Goal: Use online tool/utility: Utilize a website feature to perform a specific function

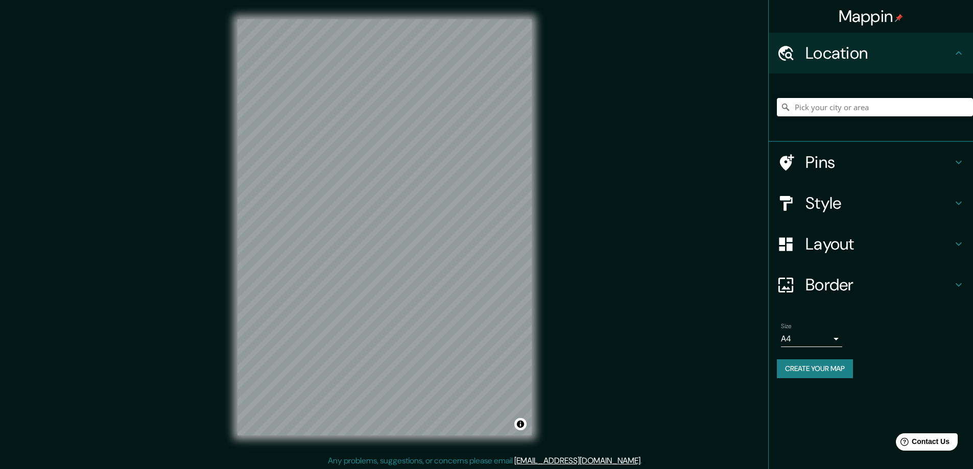
click at [843, 46] on h4 "Location" at bounding box center [878, 53] width 147 height 20
click at [825, 108] on input "Pick your city or area" at bounding box center [875, 107] width 196 height 18
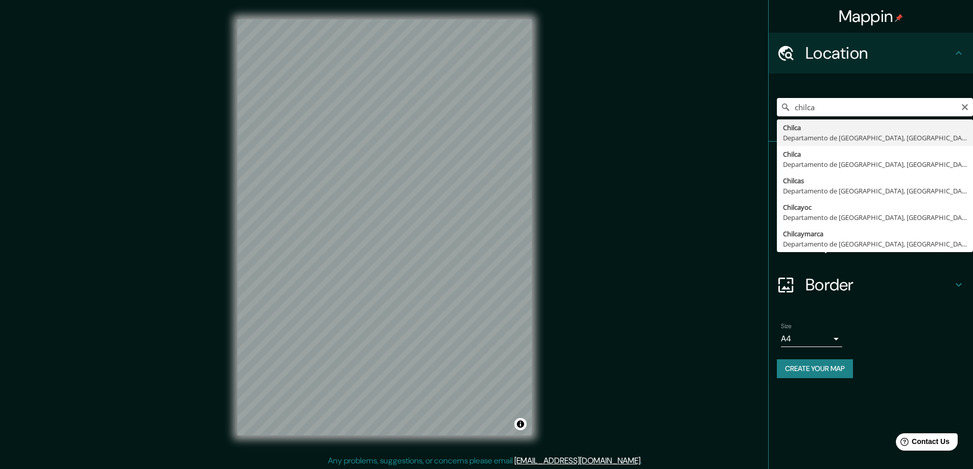
type input "Chilca, [GEOGRAPHIC_DATA], [GEOGRAPHIC_DATA]"
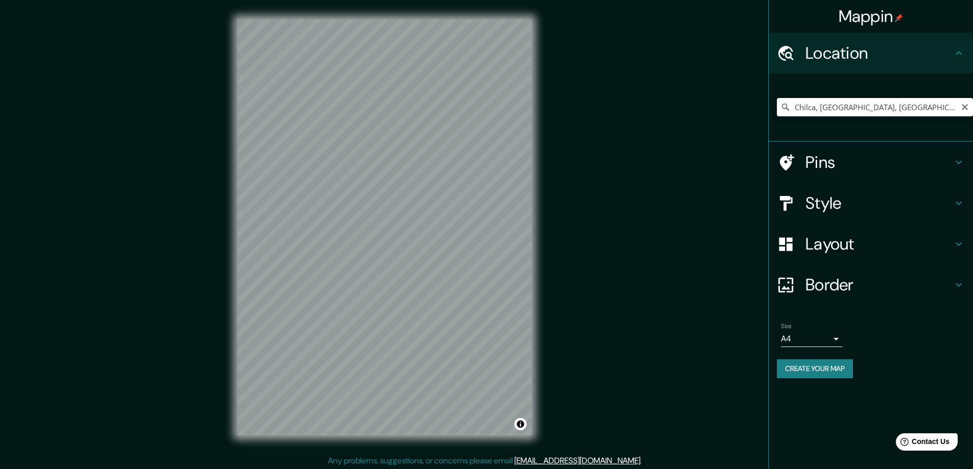
click at [858, 113] on input "Chilca, [GEOGRAPHIC_DATA], [GEOGRAPHIC_DATA]" at bounding box center [875, 107] width 196 height 18
click at [903, 108] on input "Chilca, [GEOGRAPHIC_DATA], [GEOGRAPHIC_DATA]" at bounding box center [875, 107] width 196 height 18
click at [922, 108] on input "Chilca, [GEOGRAPHIC_DATA], [GEOGRAPHIC_DATA]" at bounding box center [875, 107] width 196 height 18
click at [903, 110] on input "Chilca, [GEOGRAPHIC_DATA], [GEOGRAPHIC_DATA]" at bounding box center [875, 107] width 196 height 18
click at [924, 109] on input "Chilca, [GEOGRAPHIC_DATA], [GEOGRAPHIC_DATA]" at bounding box center [875, 107] width 196 height 18
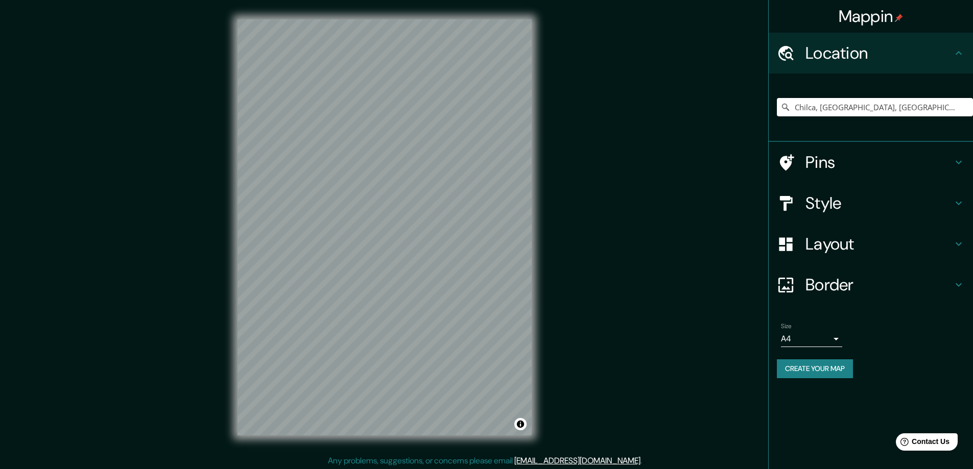
click at [869, 155] on h4 "Pins" at bounding box center [878, 162] width 147 height 20
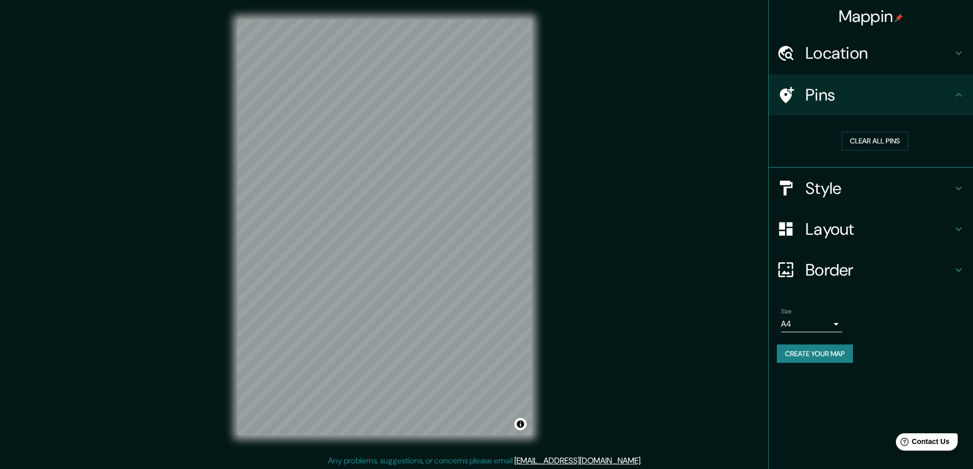
click at [848, 191] on h4 "Style" at bounding box center [878, 188] width 147 height 20
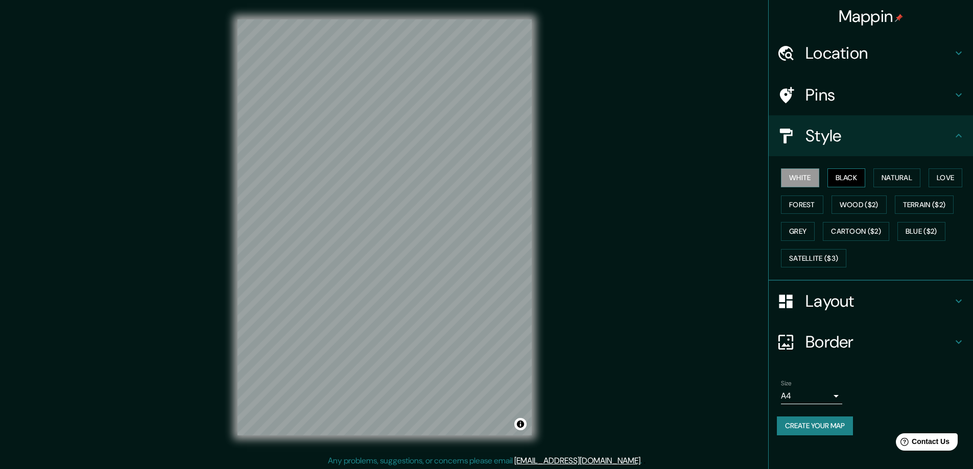
click at [844, 172] on button "Black" at bounding box center [846, 177] width 38 height 19
